Goal: Transaction & Acquisition: Purchase product/service

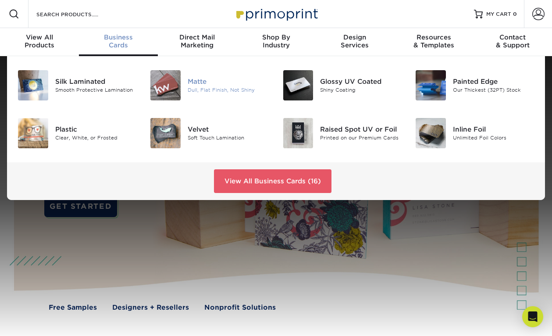
click at [168, 94] on img at bounding box center [165, 85] width 30 height 30
click at [291, 98] on img at bounding box center [298, 85] width 30 height 30
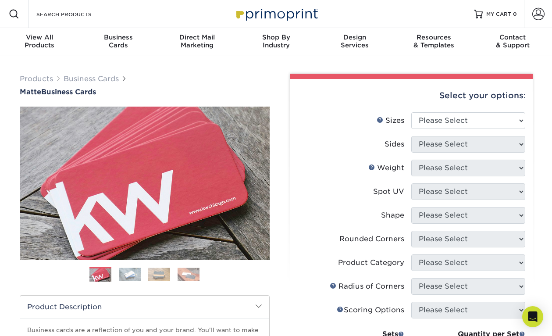
click at [129, 275] on img at bounding box center [130, 274] width 22 height 14
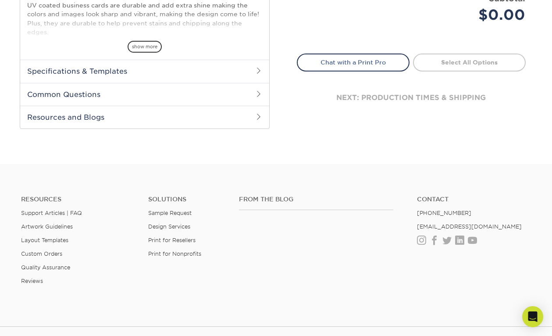
scroll to position [362, 0]
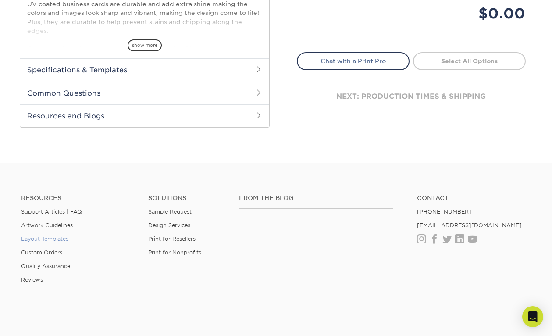
click at [60, 236] on link "Layout Templates" at bounding box center [44, 238] width 47 height 7
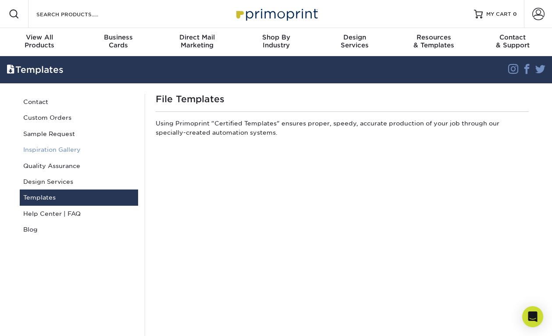
click at [79, 150] on link "Inspiration Gallery" at bounding box center [79, 150] width 118 height 16
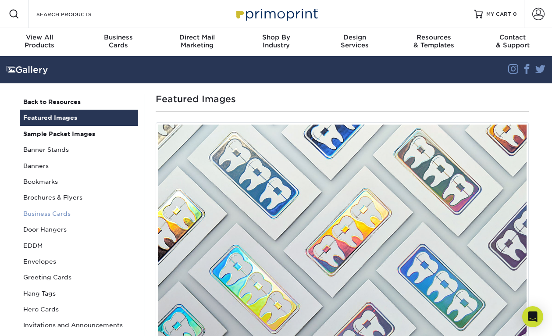
click at [47, 213] on link "Business Cards" at bounding box center [79, 214] width 118 height 16
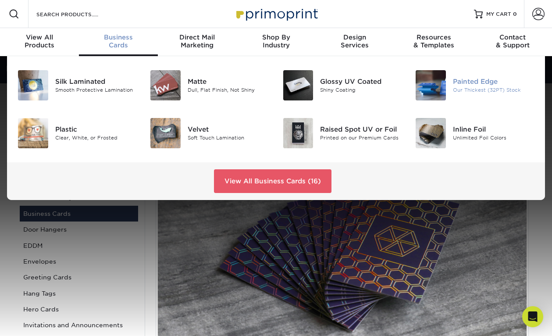
click at [457, 84] on div "Painted Edge" at bounding box center [494, 82] width 82 height 10
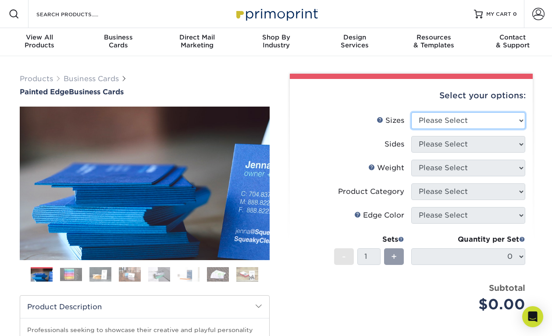
select select "2.00x3.50"
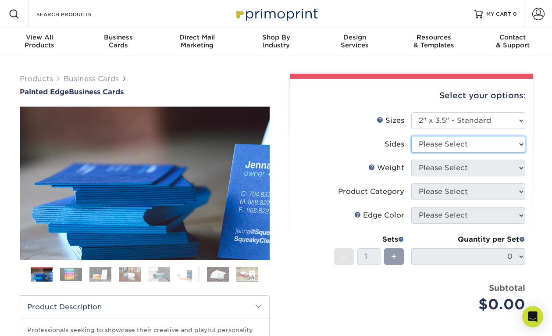
select select "13abbda7-1d64-4f25-8bb2-c179b224825d"
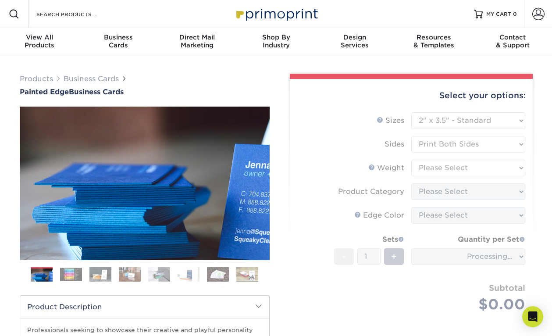
click at [460, 165] on form "Sizes Help Sizes Please Select 2" x 3.5" - Standard 2.125" x 3.375" - European …" at bounding box center [411, 222] width 229 height 220
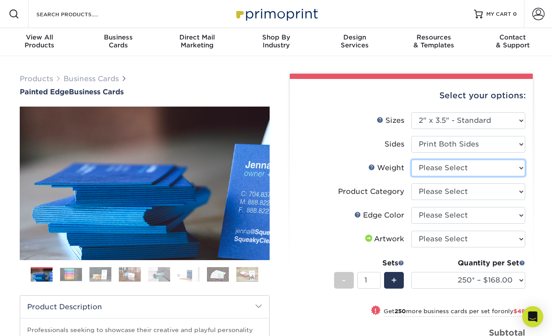
select select "32PTUC"
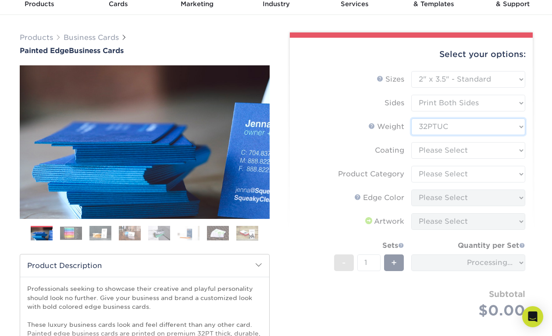
scroll to position [43, 0]
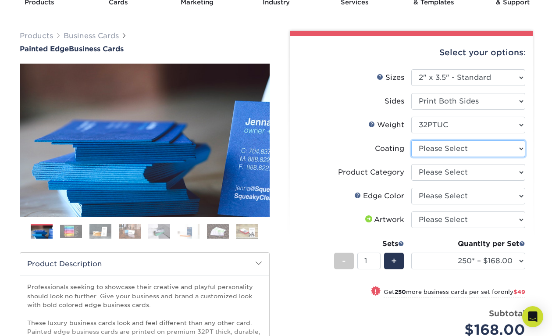
select select "3e7618de-abca-4bda-9f97-8b9129e913d8"
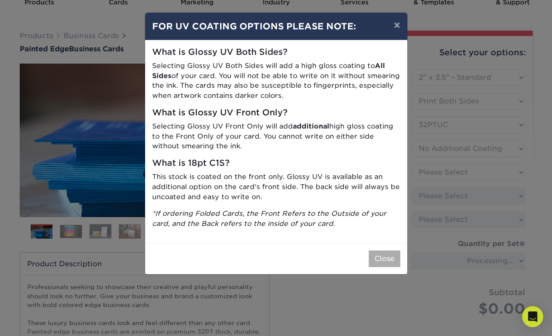
click at [387, 255] on button "Close" at bounding box center [385, 258] width 32 height 17
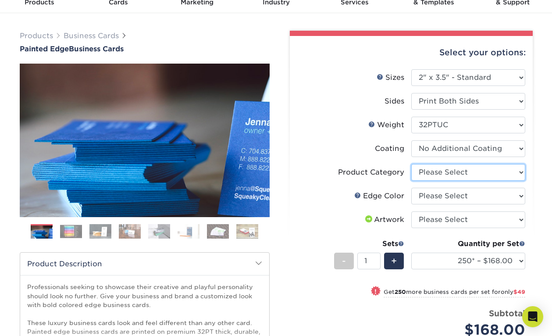
select select "3b5148f1-0588-4f88-a218-97bcfdce65c1"
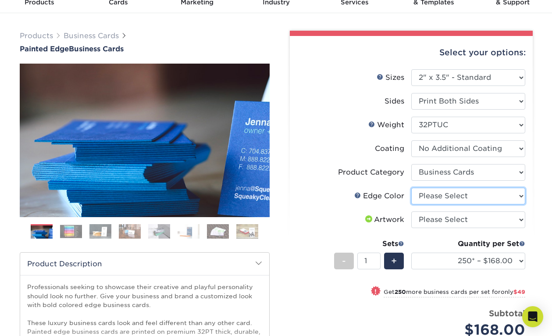
select select "1d2dc4a6-caa7-4e97-9ffb-823980241cde"
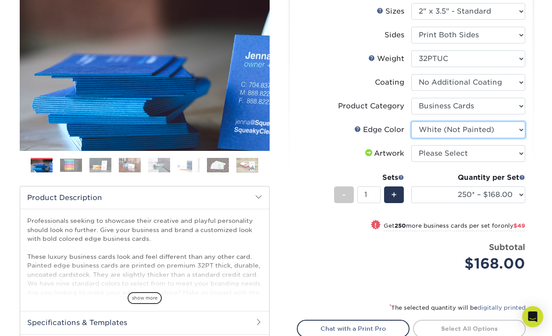
scroll to position [112, 0]
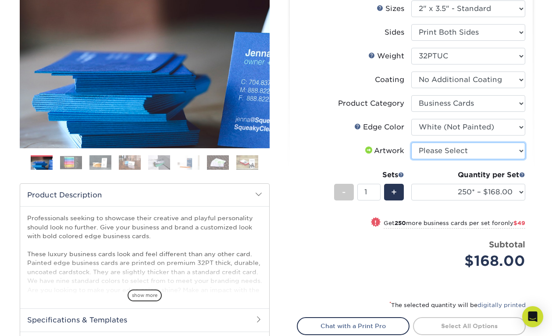
select select "upload"
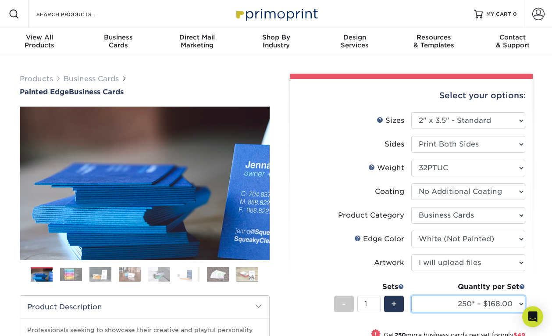
scroll to position [0, 0]
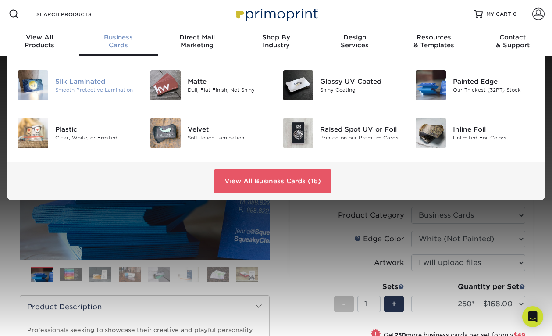
click at [57, 89] on div "Smooth Protective Lamination" at bounding box center [96, 89] width 82 height 7
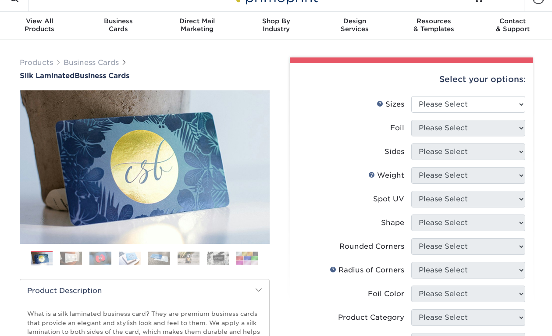
scroll to position [18, 0]
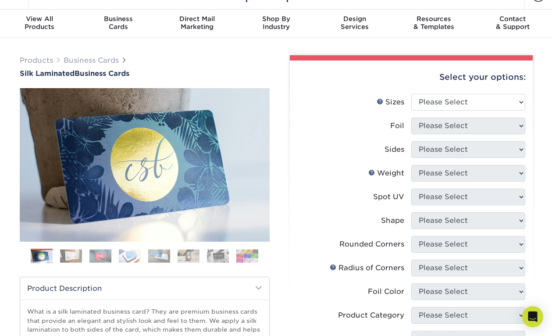
click at [463, 92] on div "Select your options:" at bounding box center [411, 76] width 229 height 33
select select "2.00x3.50"
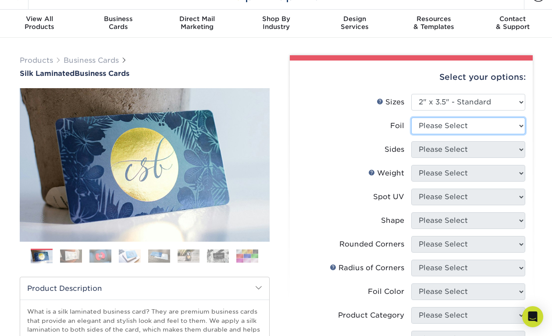
select select "0"
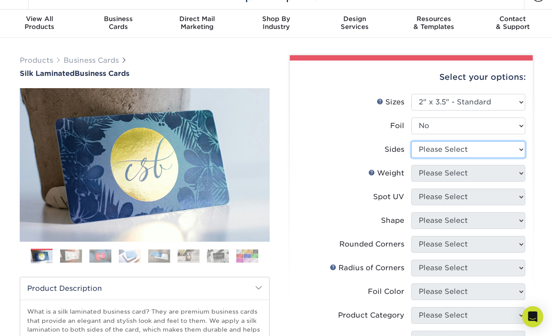
select select "13abbda7-1d64-4f25-8bb2-c179b224825d"
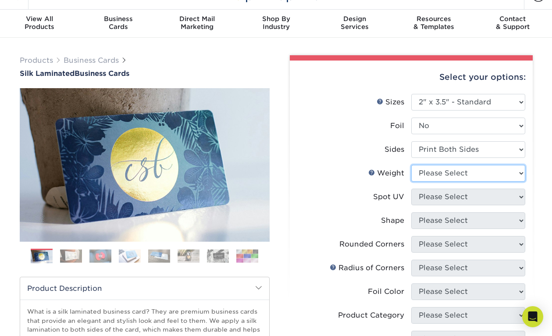
select select "16PT"
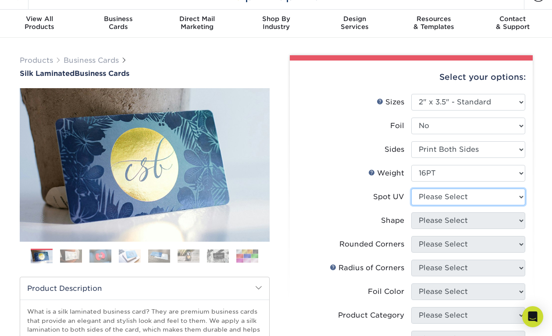
select select "0"
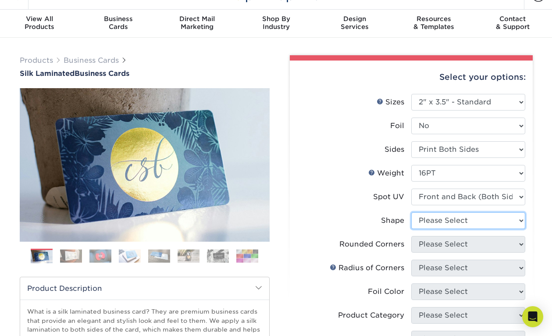
select select "standard"
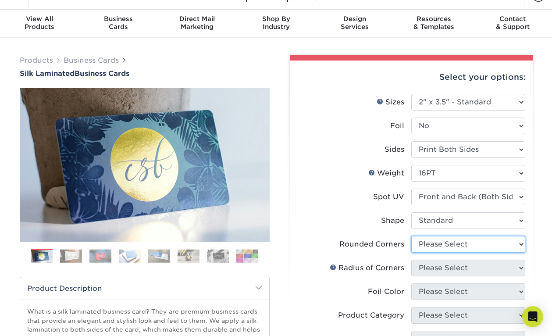
select select "0"
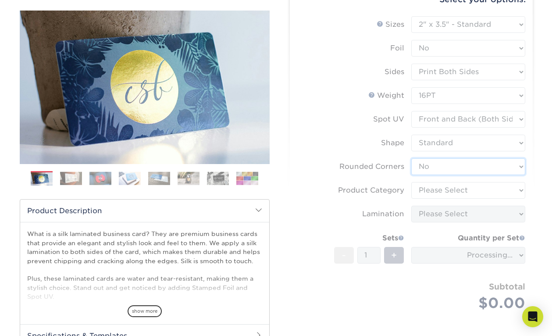
scroll to position [100, 0]
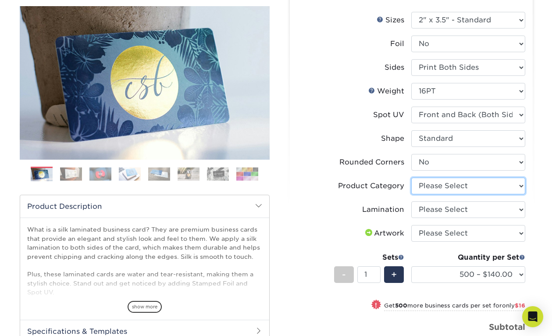
select select "3b5148f1-0588-4f88-a218-97bcfdce65c1"
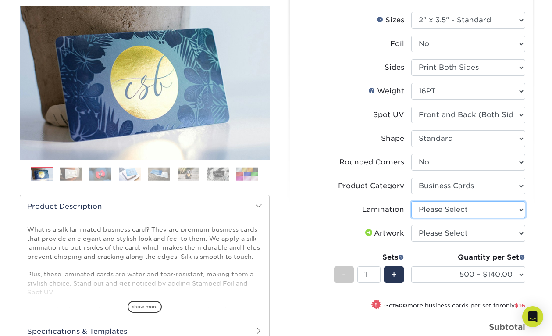
select select "ccacb42f-45f7-42d3-bbd3-7c8421cf37f0"
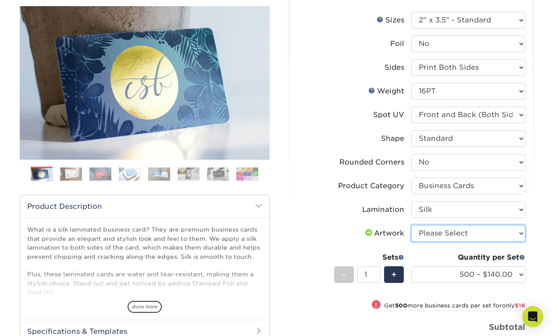
select select "upload"
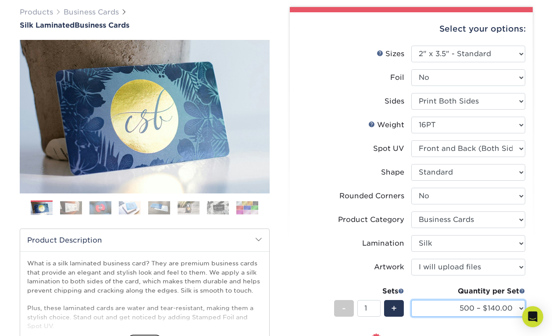
scroll to position [72, 0]
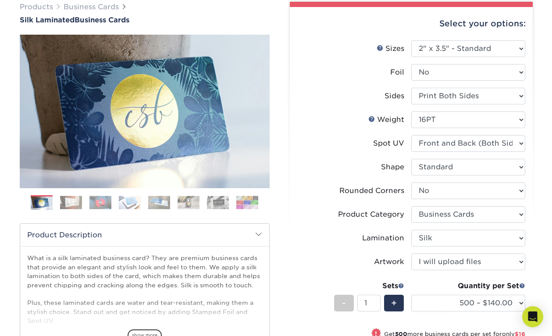
click at [71, 205] on img at bounding box center [71, 203] width 22 height 14
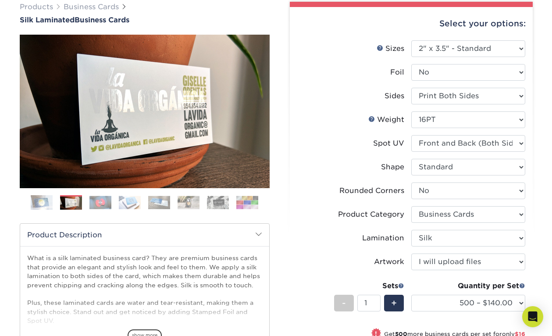
click at [96, 206] on img at bounding box center [100, 203] width 22 height 14
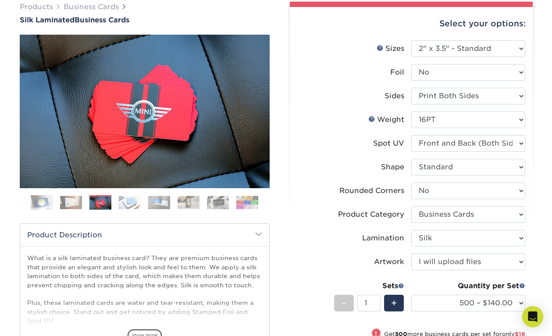
click at [128, 201] on img at bounding box center [130, 203] width 22 height 14
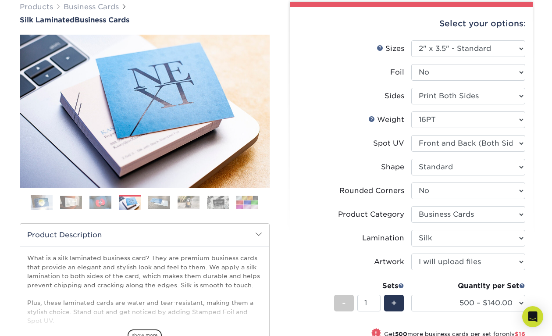
click at [151, 203] on img at bounding box center [159, 203] width 22 height 14
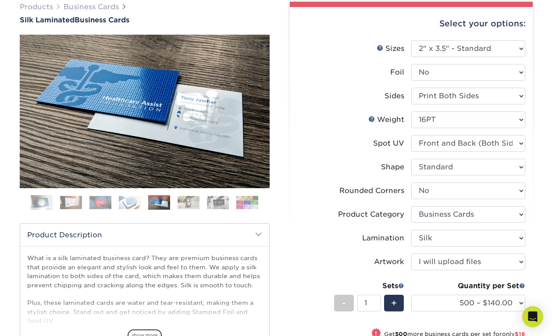
click at [182, 204] on img at bounding box center [189, 203] width 22 height 14
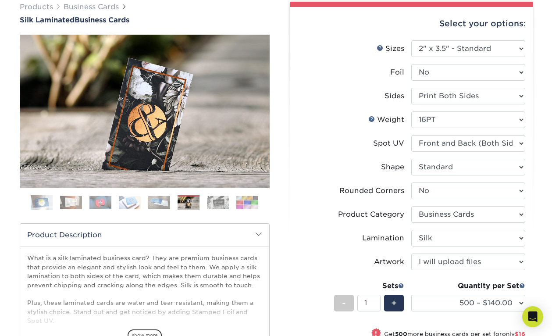
click at [156, 204] on img at bounding box center [159, 203] width 22 height 14
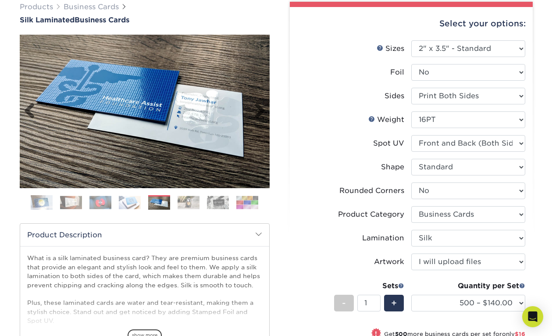
click at [160, 114] on img at bounding box center [145, 111] width 250 height 153
click at [192, 197] on img at bounding box center [189, 203] width 22 height 14
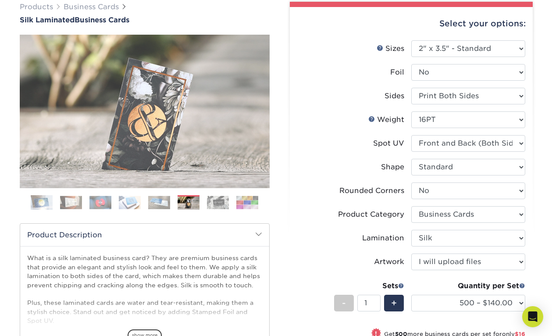
click at [212, 198] on img at bounding box center [218, 203] width 22 height 14
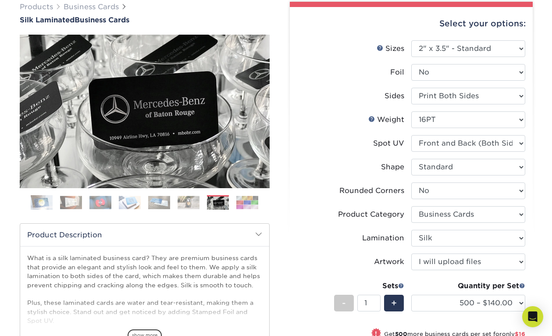
click at [238, 199] on img at bounding box center [247, 203] width 22 height 14
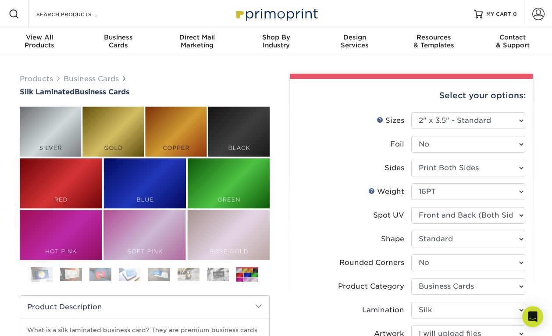
scroll to position [0, 0]
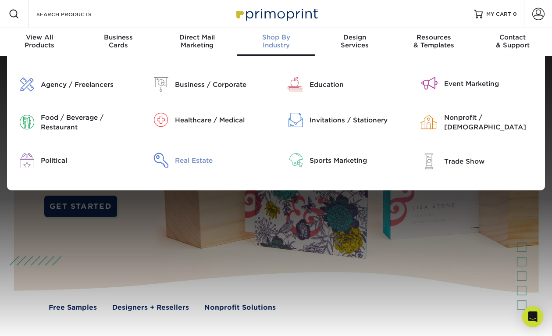
click at [201, 161] on div "Real Estate" at bounding box center [222, 161] width 94 height 10
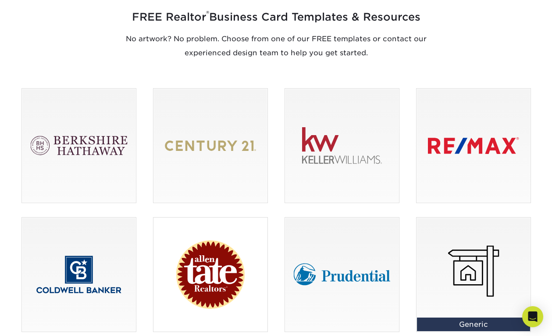
scroll to position [725, 0]
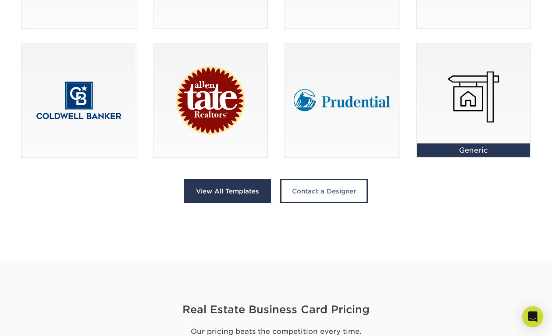
click at [250, 195] on link "View All Templates" at bounding box center [227, 191] width 87 height 24
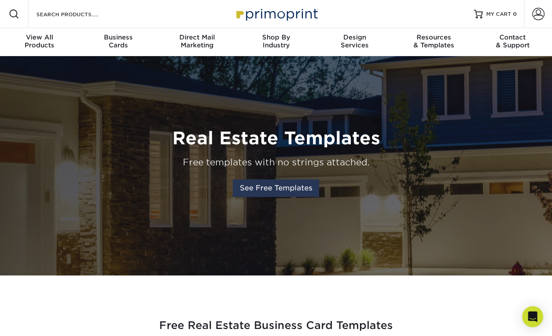
click at [283, 185] on link "See Free Templates" at bounding box center [276, 188] width 86 height 18
